Goal: Task Accomplishment & Management: Use online tool/utility

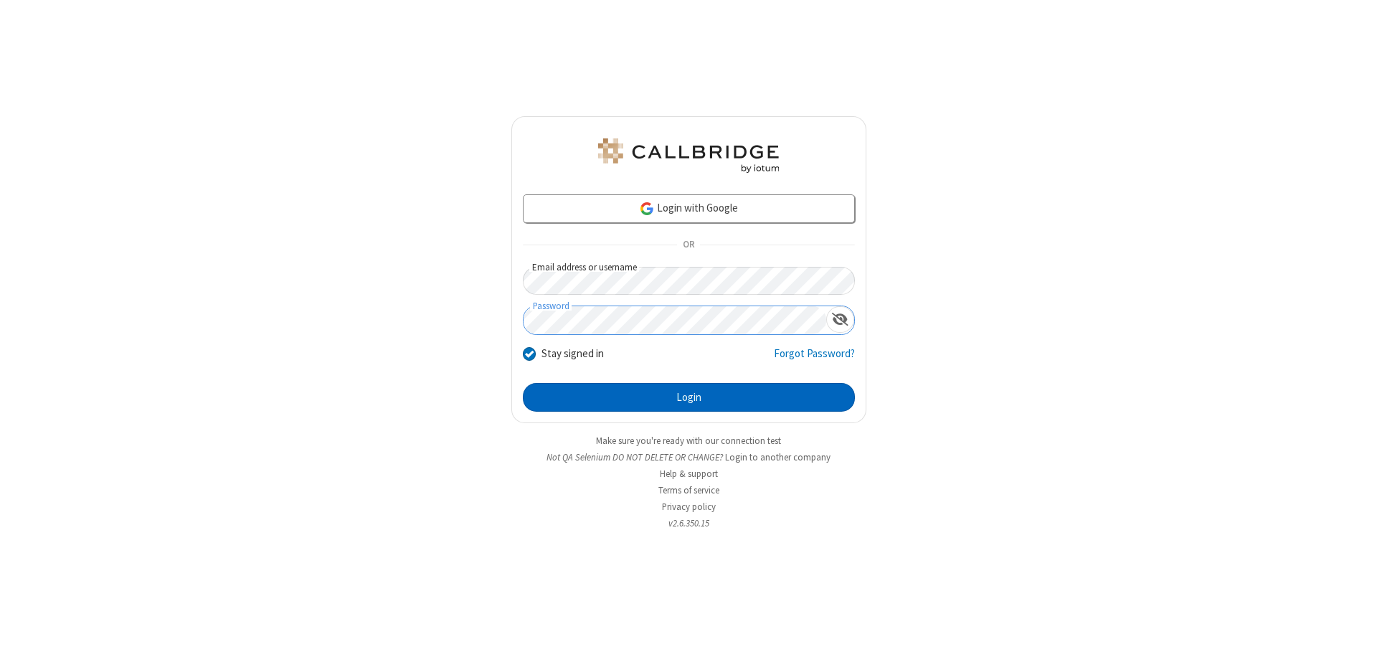
click at [688, 397] on button "Login" at bounding box center [689, 397] width 332 height 29
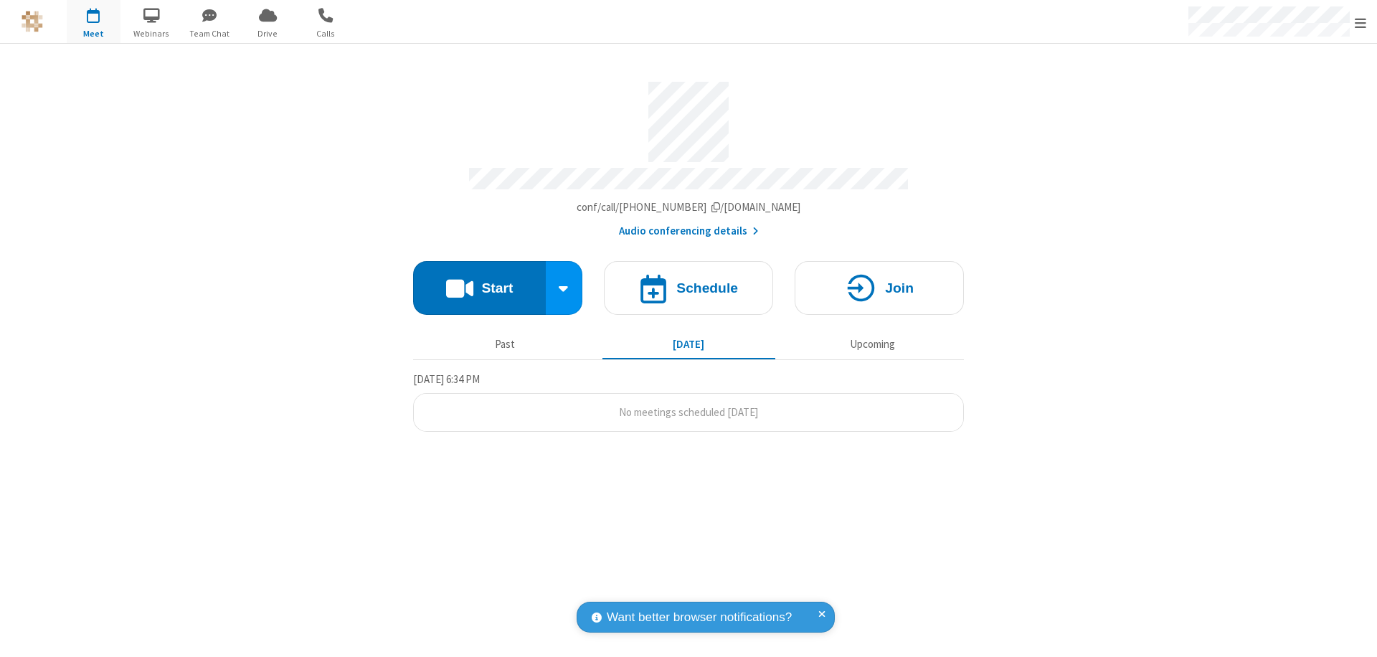
click at [479, 281] on button "Start" at bounding box center [479, 288] width 133 height 54
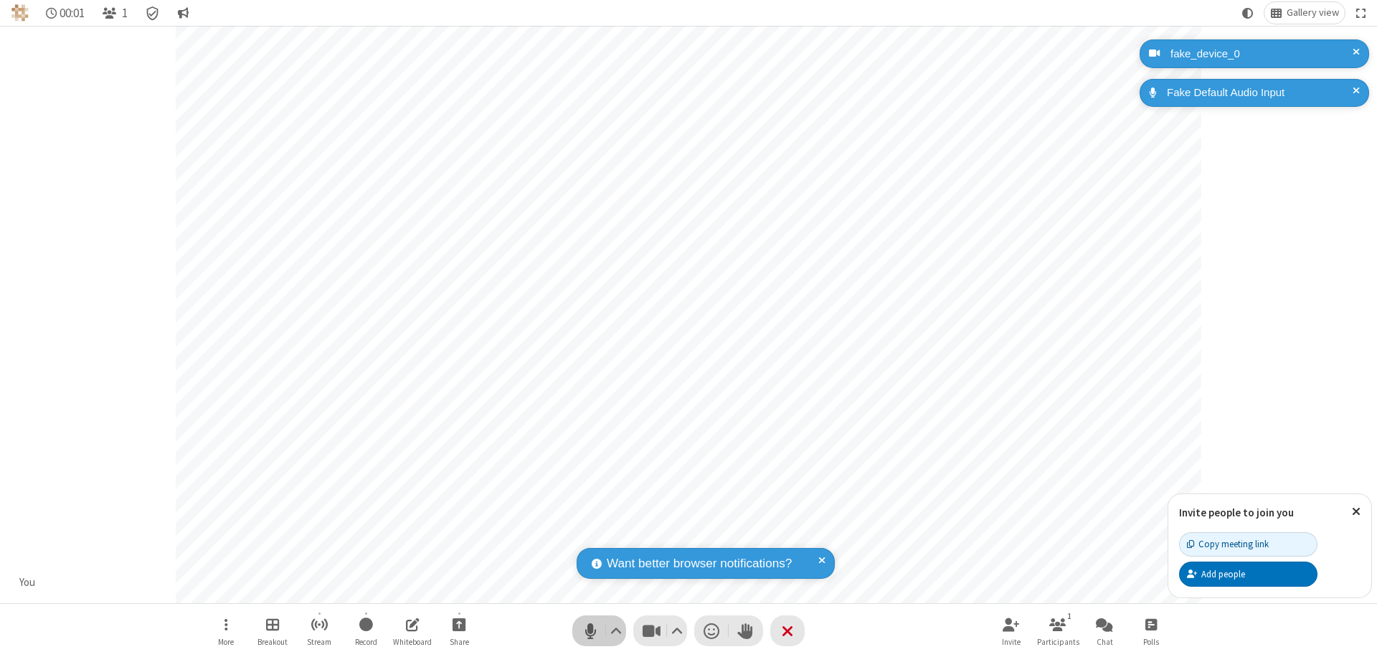
click at [590, 630] on span "Mute (⌘+Shift+A)" at bounding box center [590, 630] width 22 height 21
click at [590, 630] on span "Unmute (⌘+Shift+A)" at bounding box center [590, 630] width 22 height 21
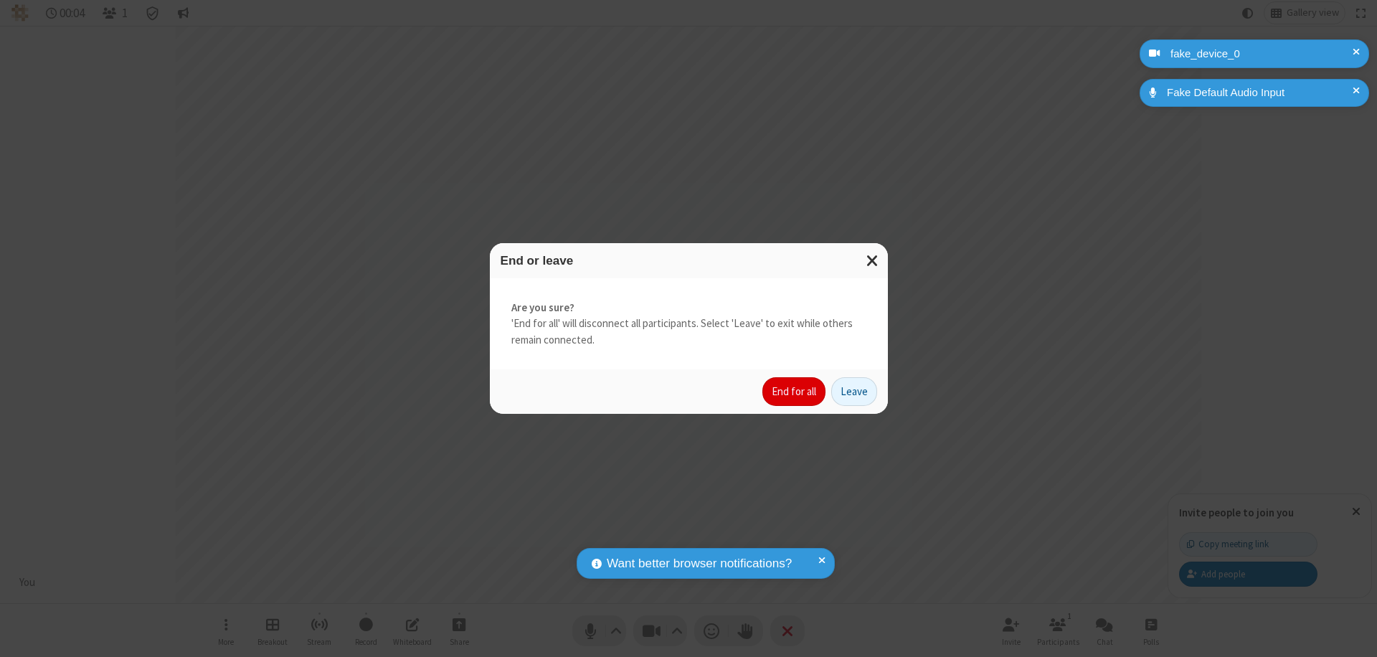
click at [795, 392] on button "End for all" at bounding box center [793, 391] width 63 height 29
